Goal: Find specific page/section: Find specific page/section

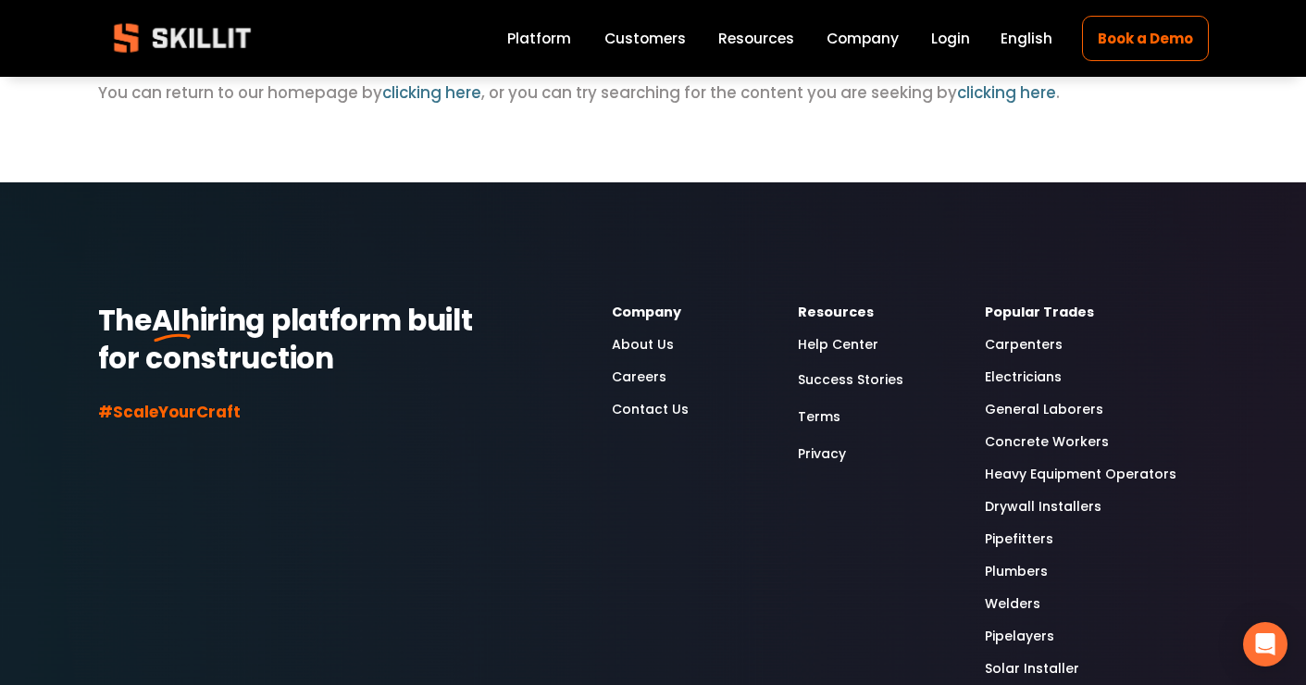
scroll to position [194, 0]
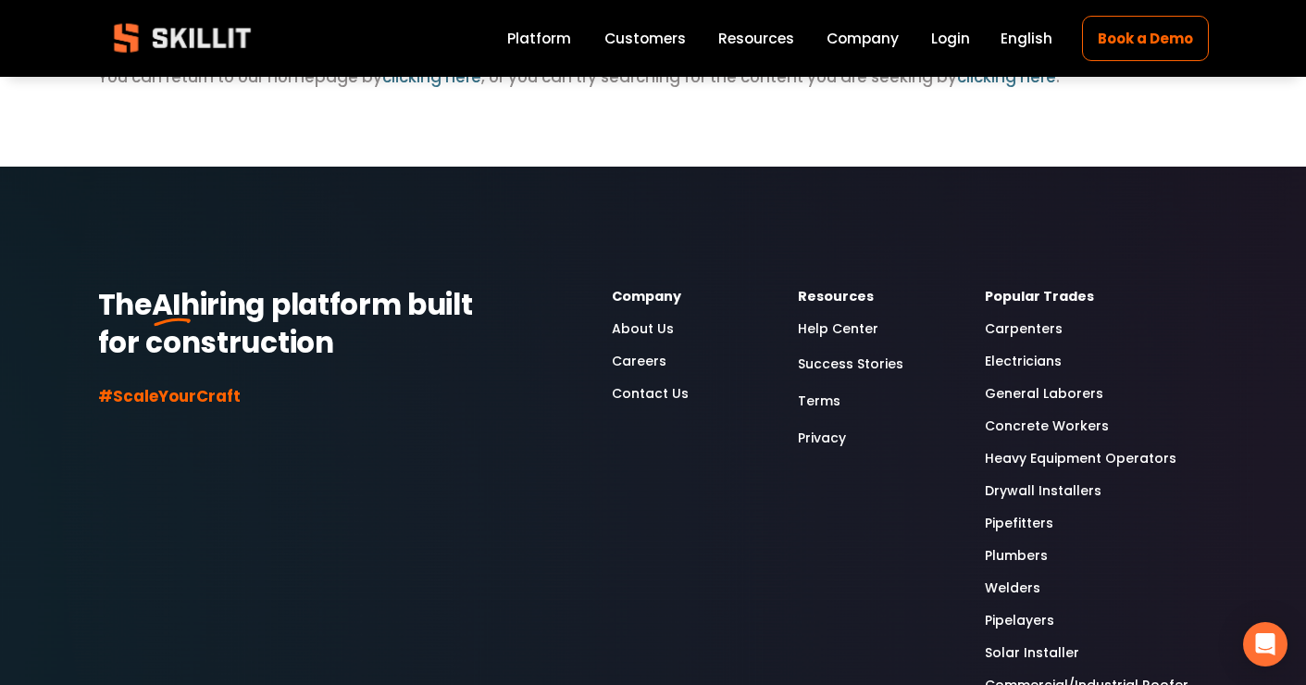
click at [648, 363] on link "Careers" at bounding box center [639, 361] width 55 height 21
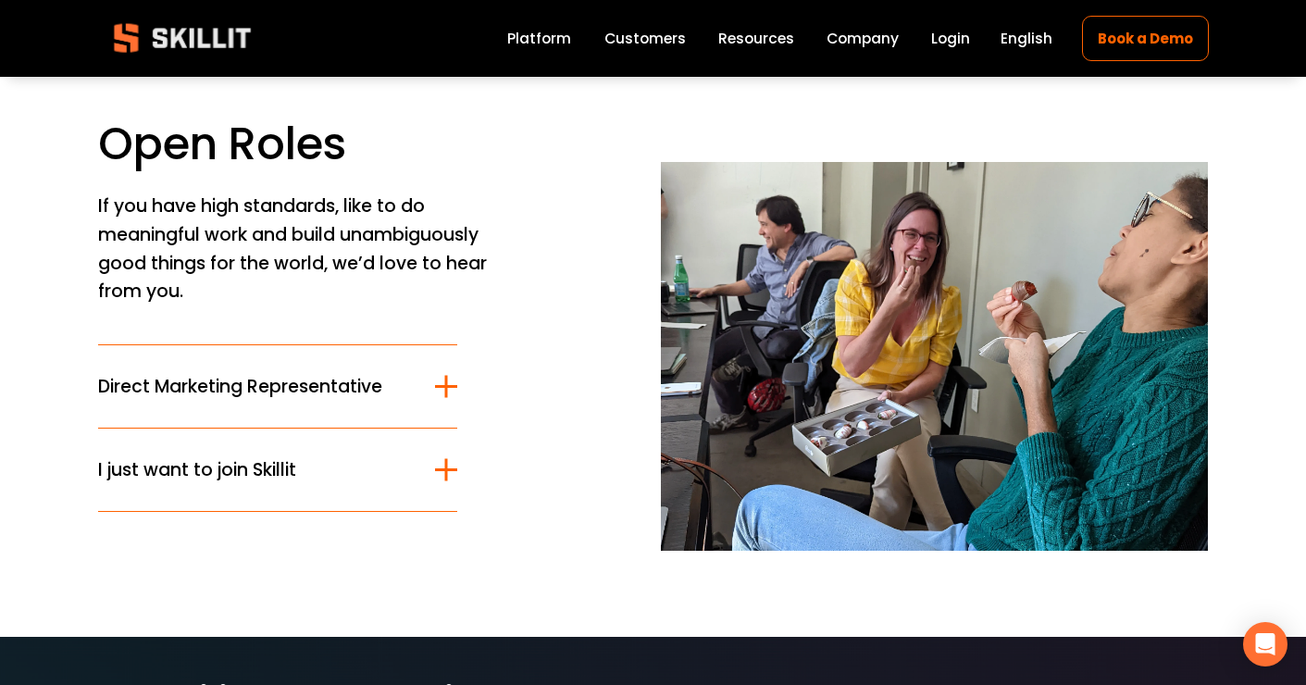
scroll to position [87, 0]
